Goal: Information Seeking & Learning: Learn about a topic

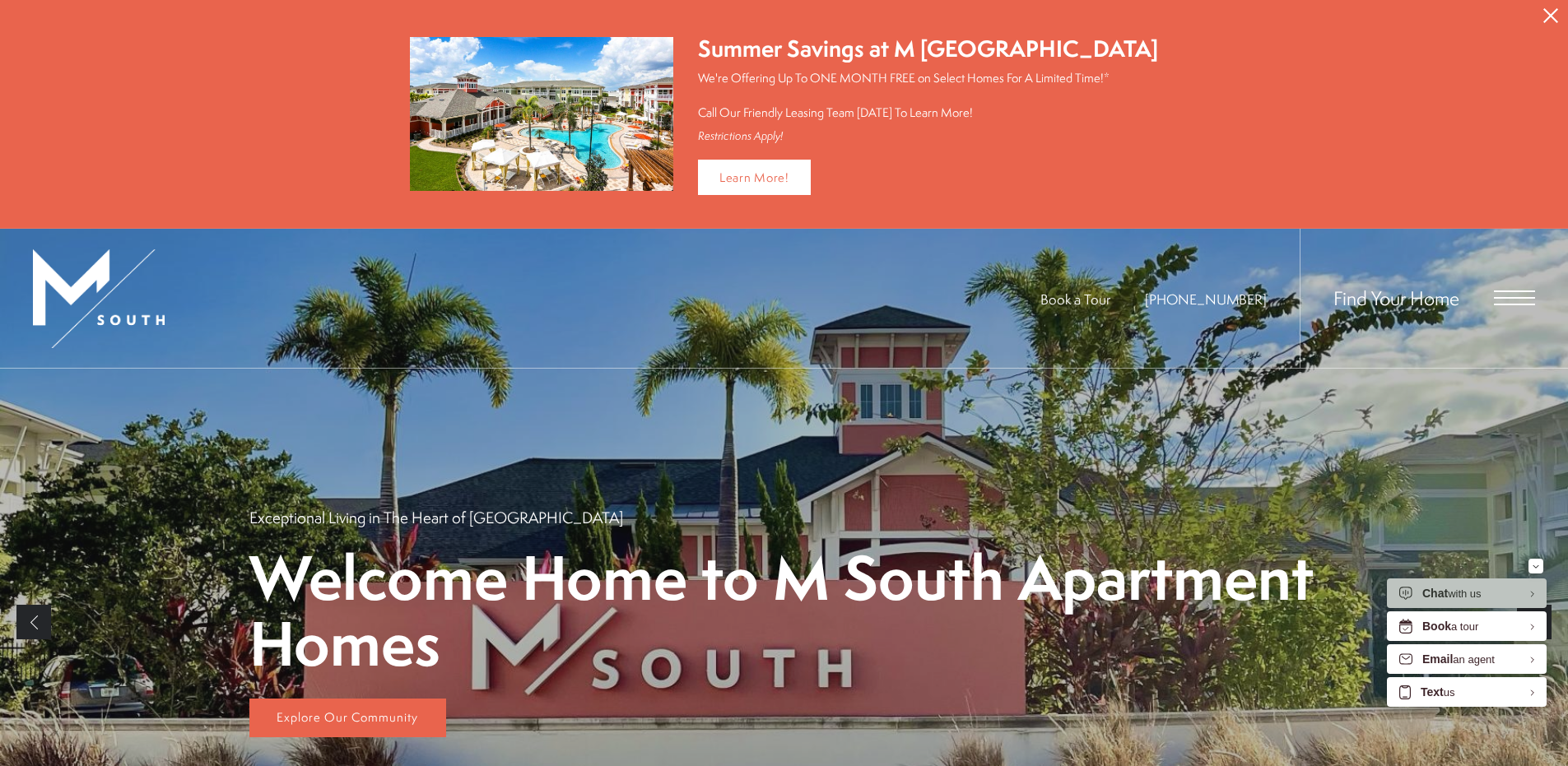
click at [1546, 10] on icon "Close Alert" at bounding box center [1550, 15] width 15 height 15
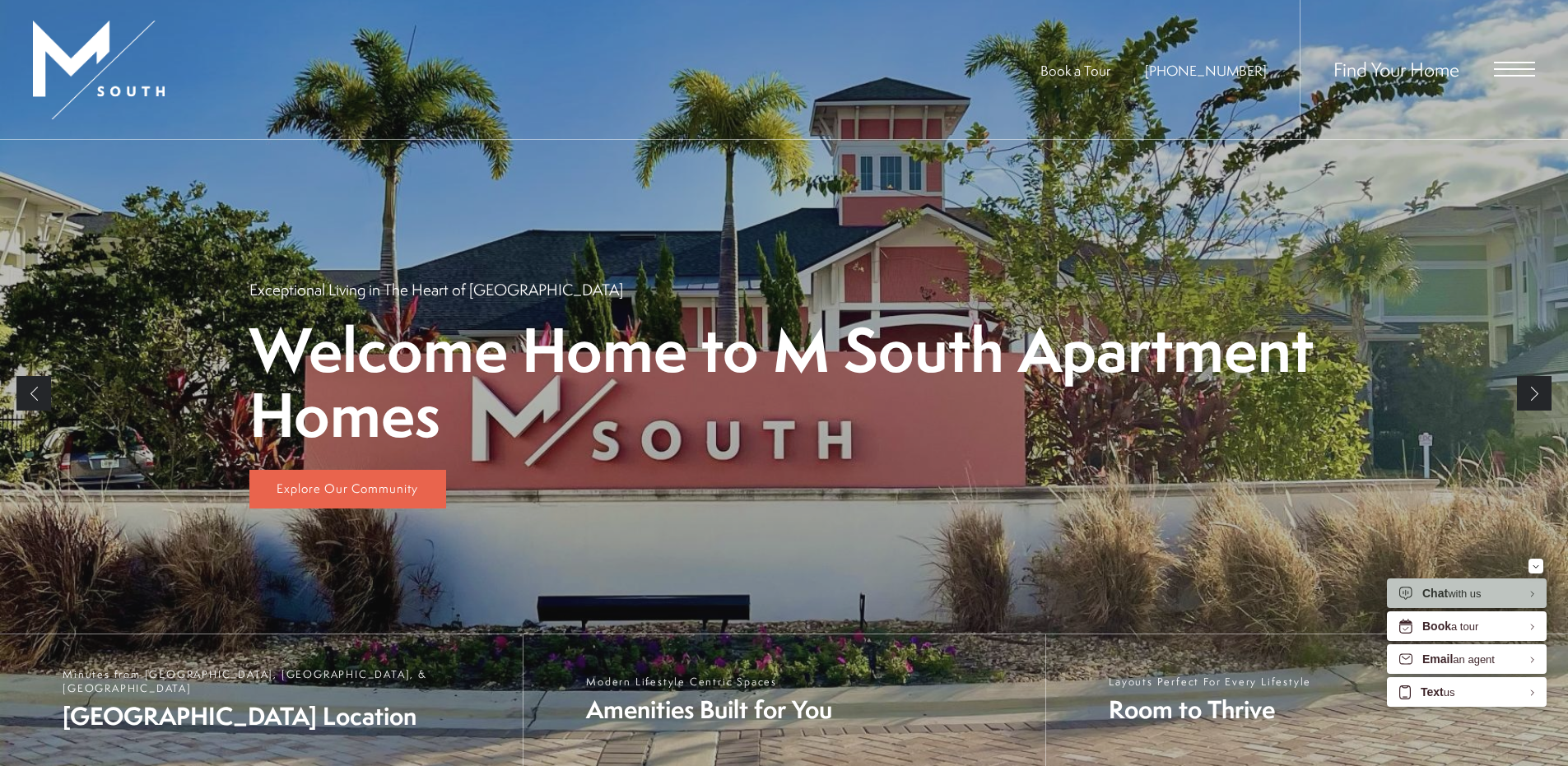
click at [1516, 75] on span "Open Menu" at bounding box center [1515, 75] width 41 height 2
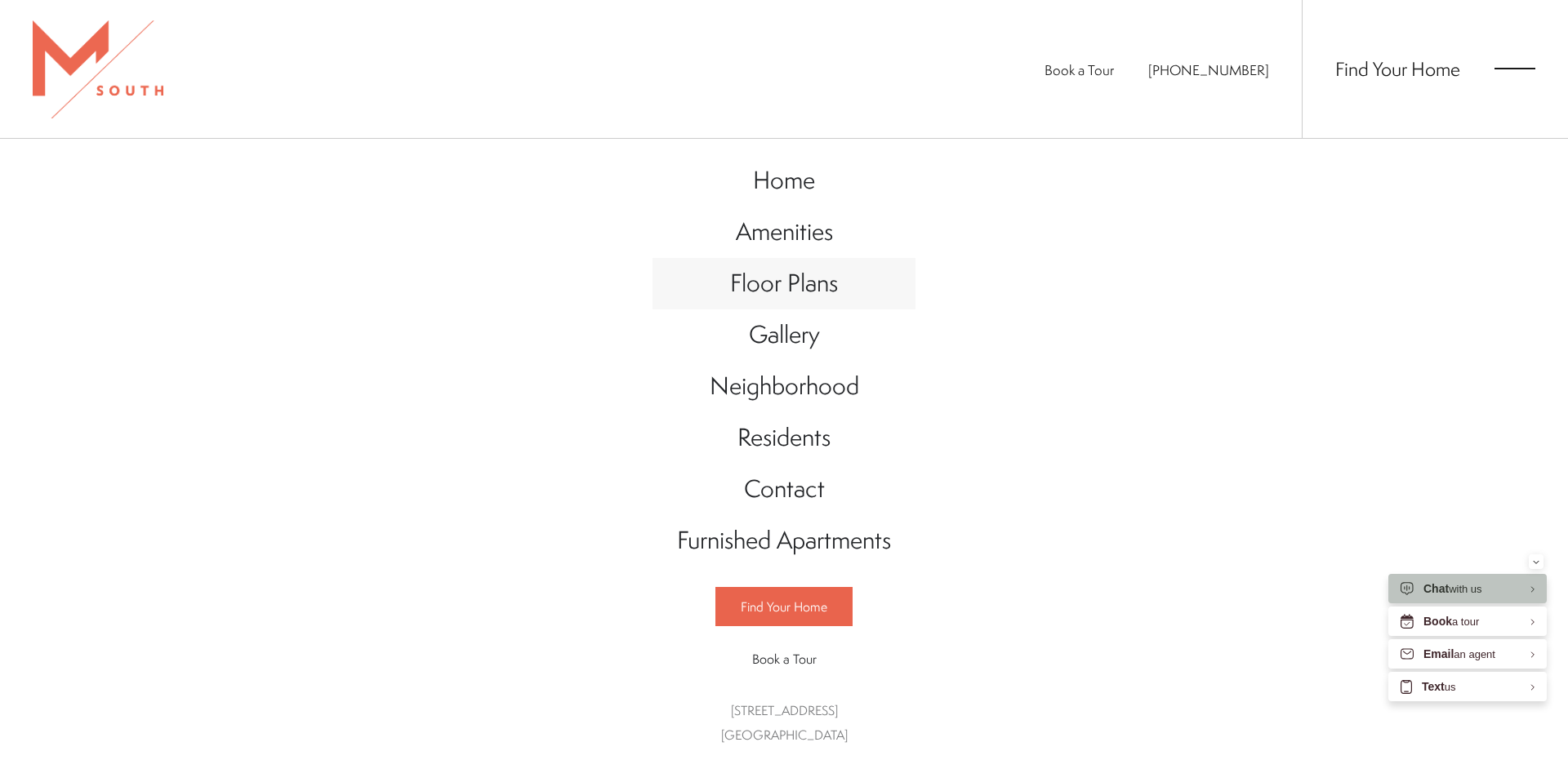
click at [746, 300] on link "Floor Plans" at bounding box center [784, 284] width 263 height 51
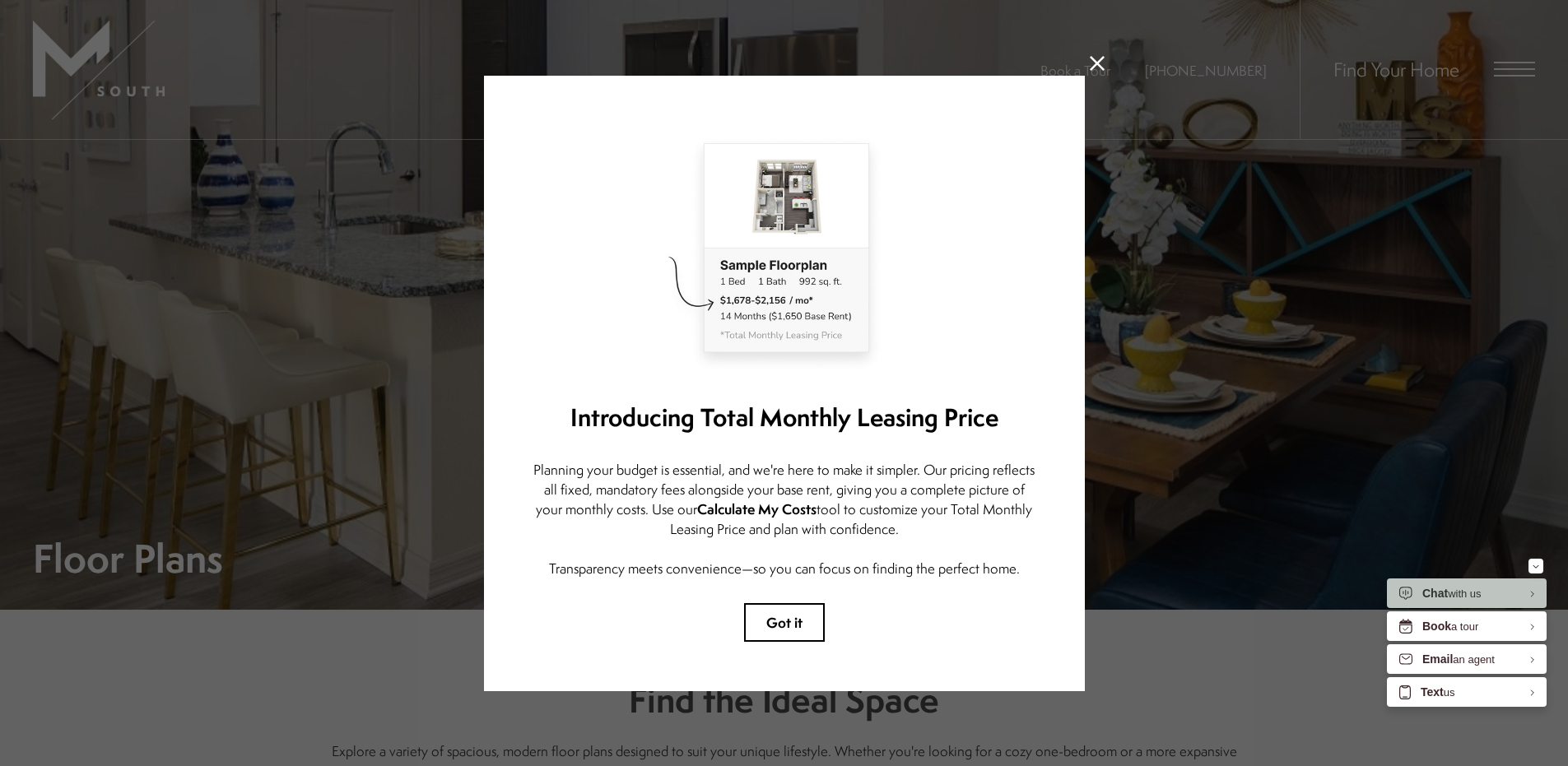
click at [1102, 56] on icon at bounding box center [1097, 63] width 15 height 15
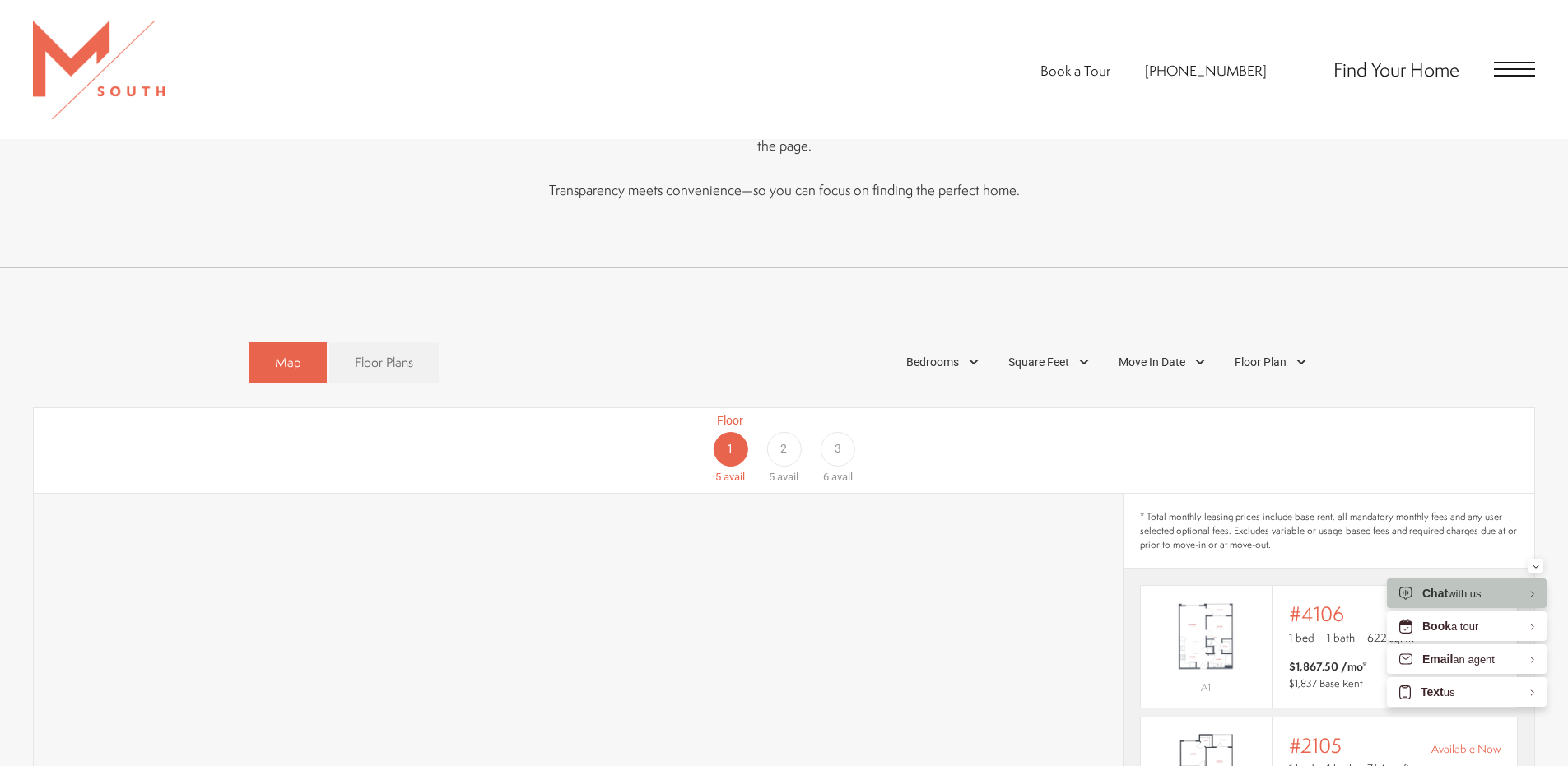
scroll to position [988, 0]
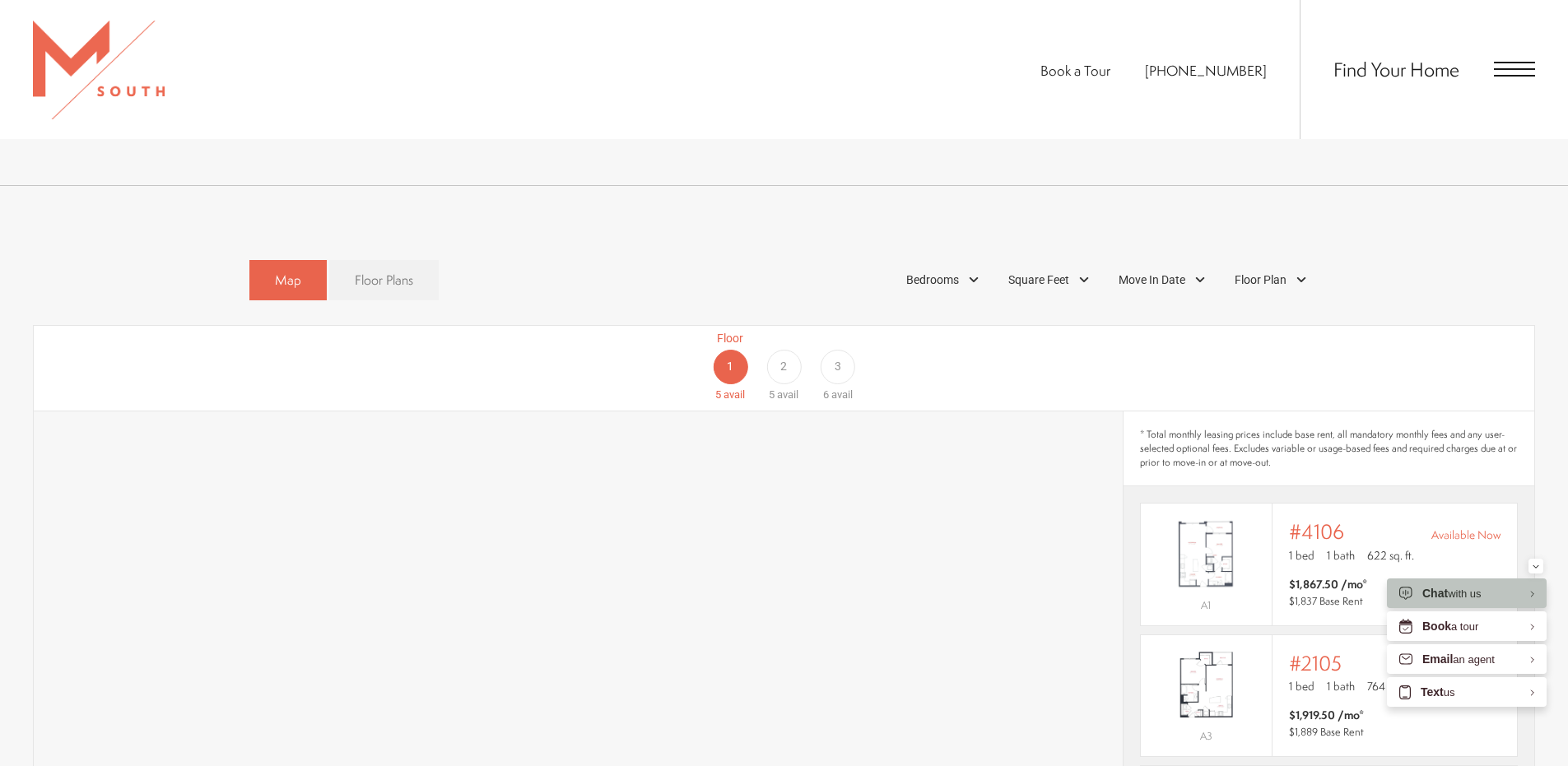
click at [407, 271] on span "Floor Plans" at bounding box center [384, 280] width 59 height 19
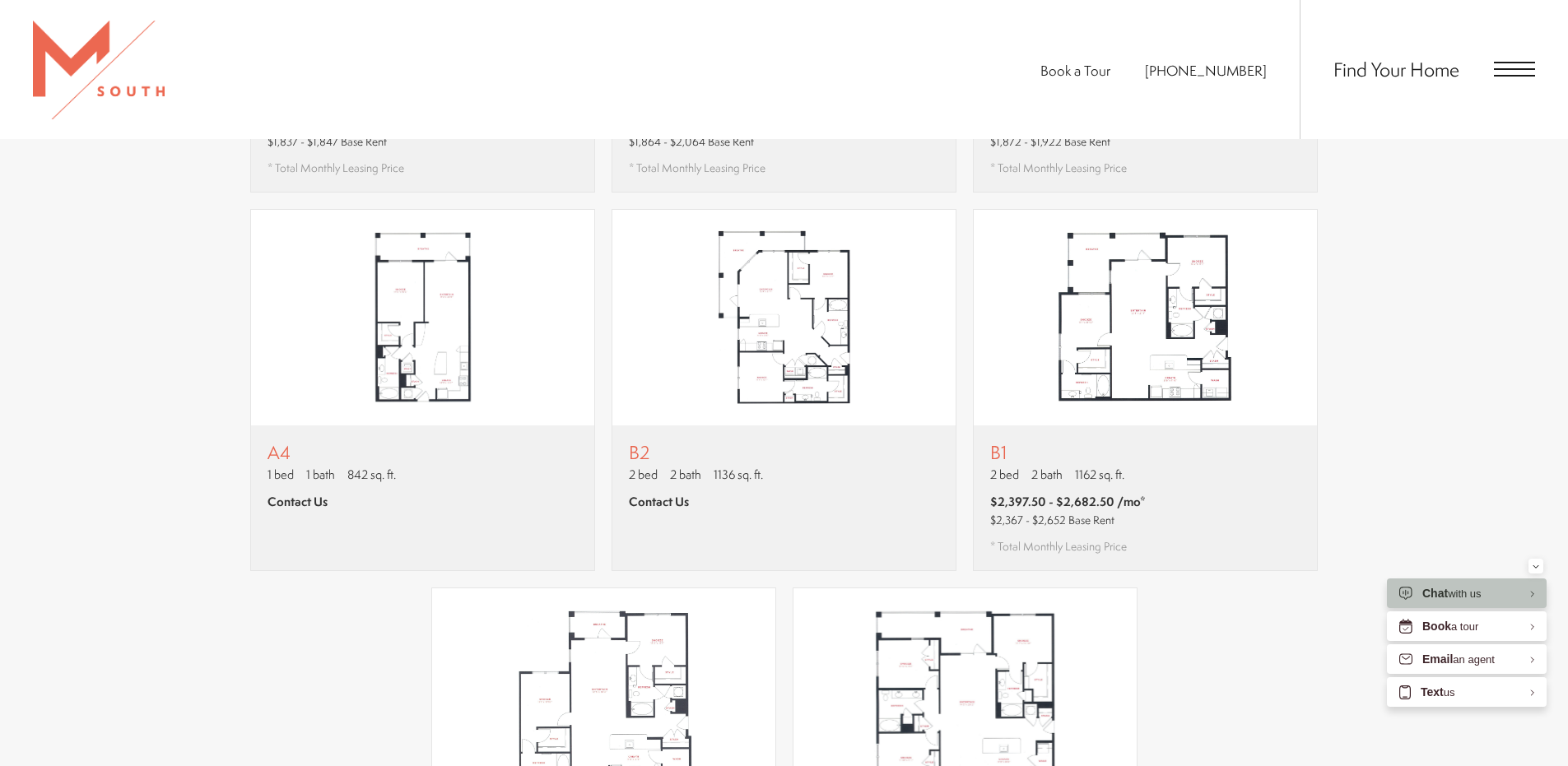
scroll to position [1811, 0]
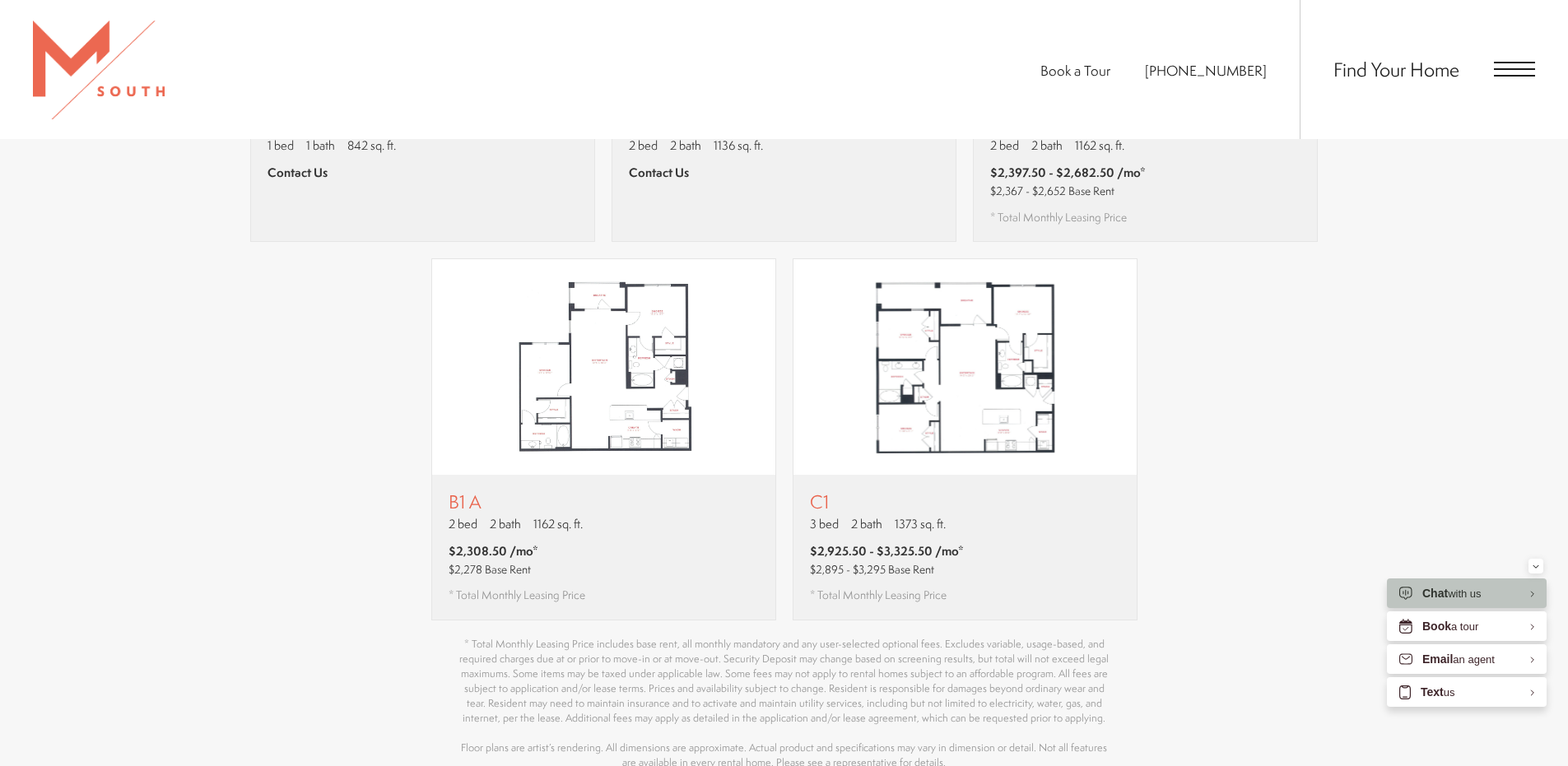
click at [411, 548] on div "A1 1 bed 1 bath 622 sq. ft. $1,867.50 - $1,877.50 /mo* $1,837 - $1,847 Base Ren…" at bounding box center [784, 61] width 1070 height 1118
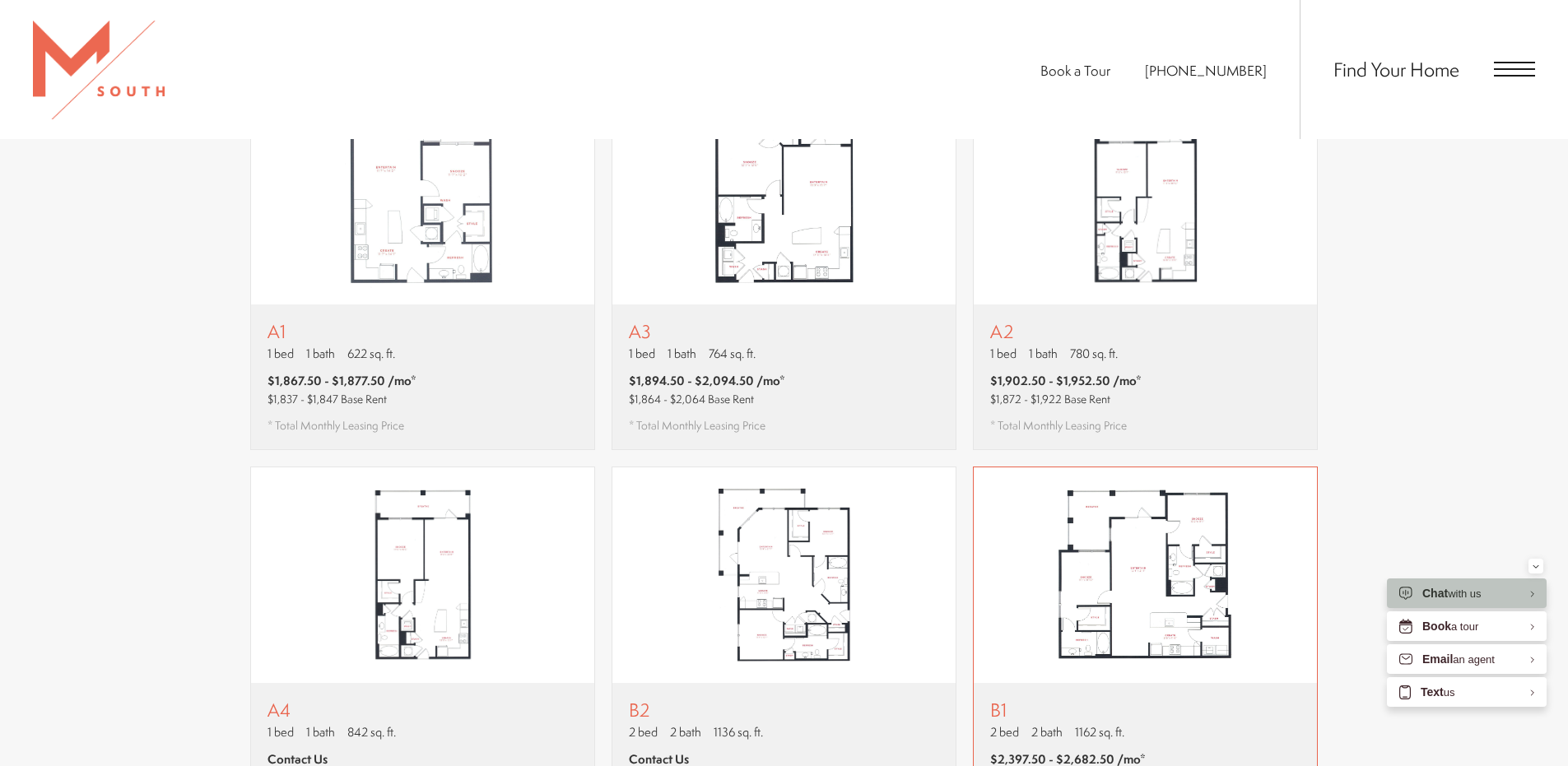
scroll to position [1070, 0]
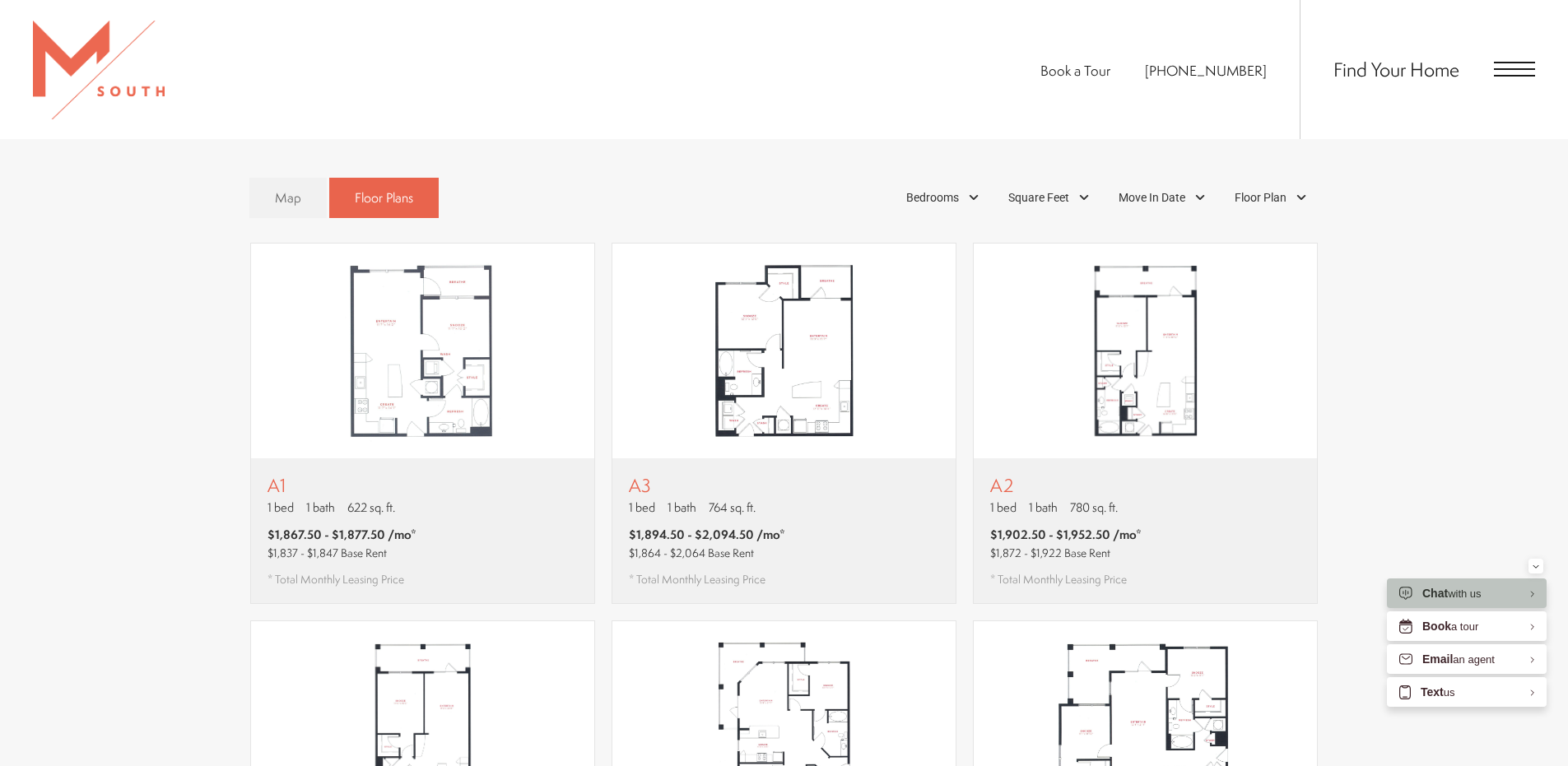
click at [1485, 74] on div "Find Your Home" at bounding box center [1417, 69] width 235 height 139
click at [1504, 73] on span "Open Menu" at bounding box center [1515, 69] width 41 height 15
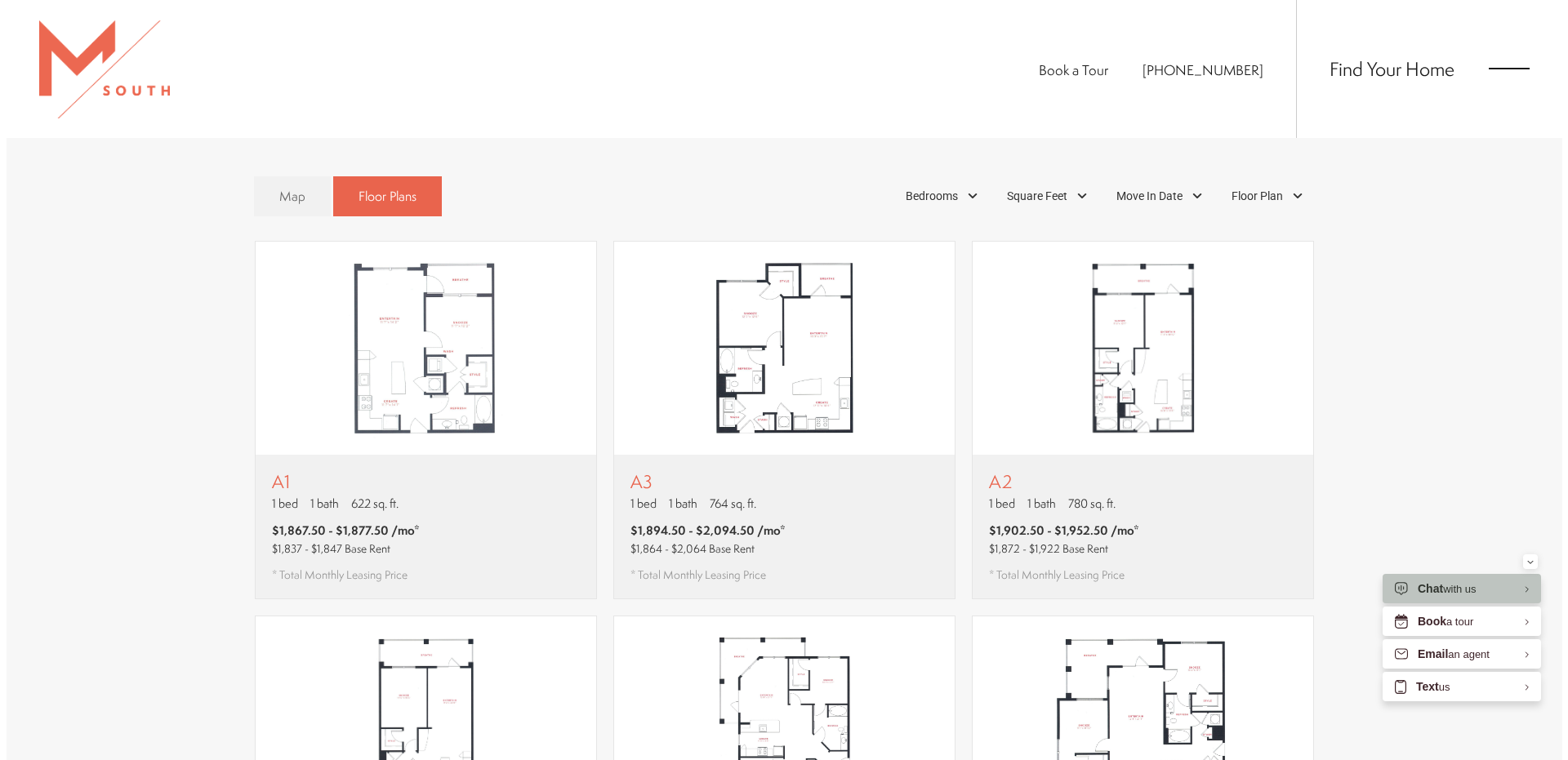
scroll to position [0, 0]
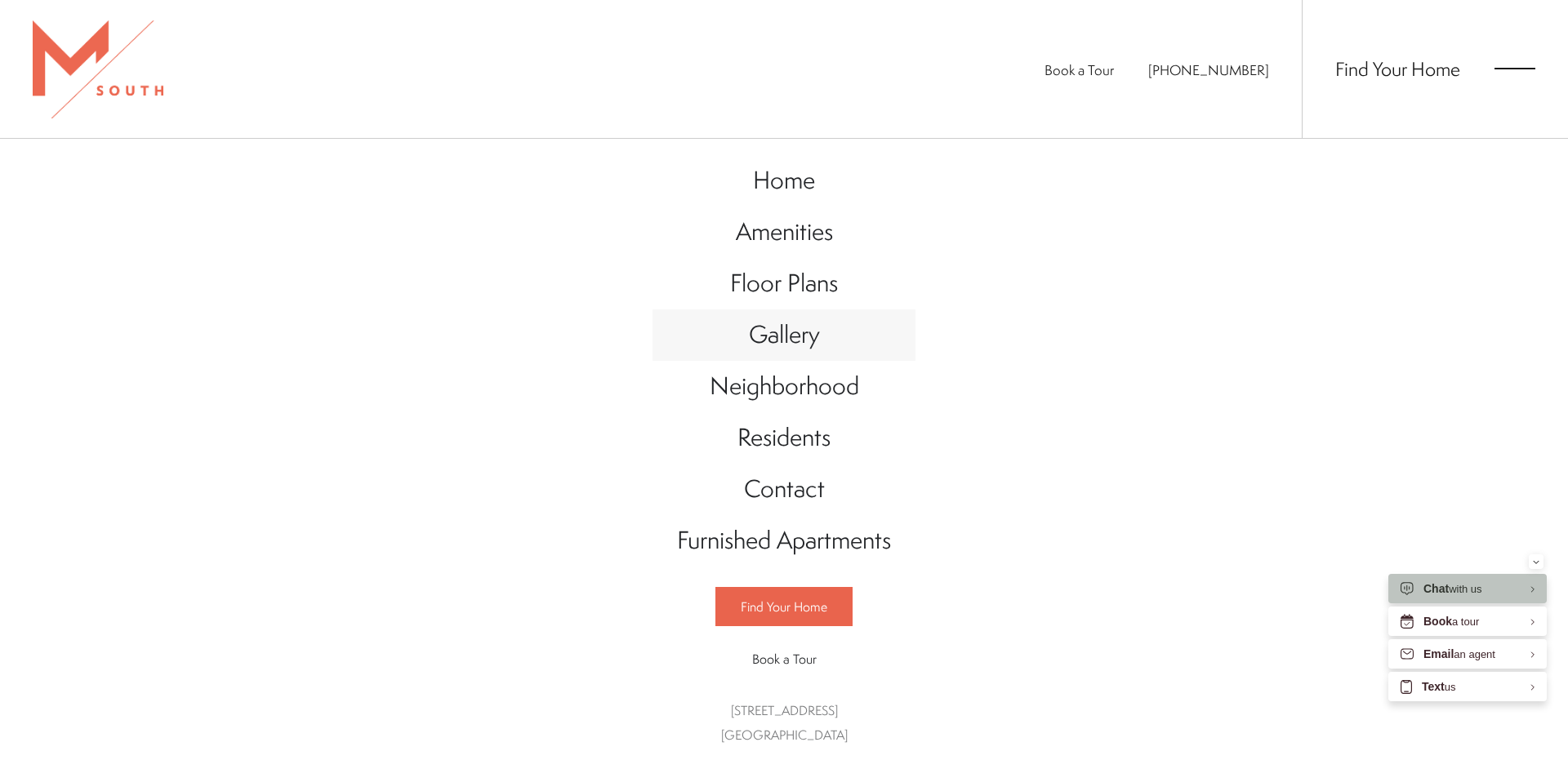
click at [772, 332] on span "Gallery" at bounding box center [784, 335] width 71 height 33
